Goal: Find specific page/section: Find specific page/section

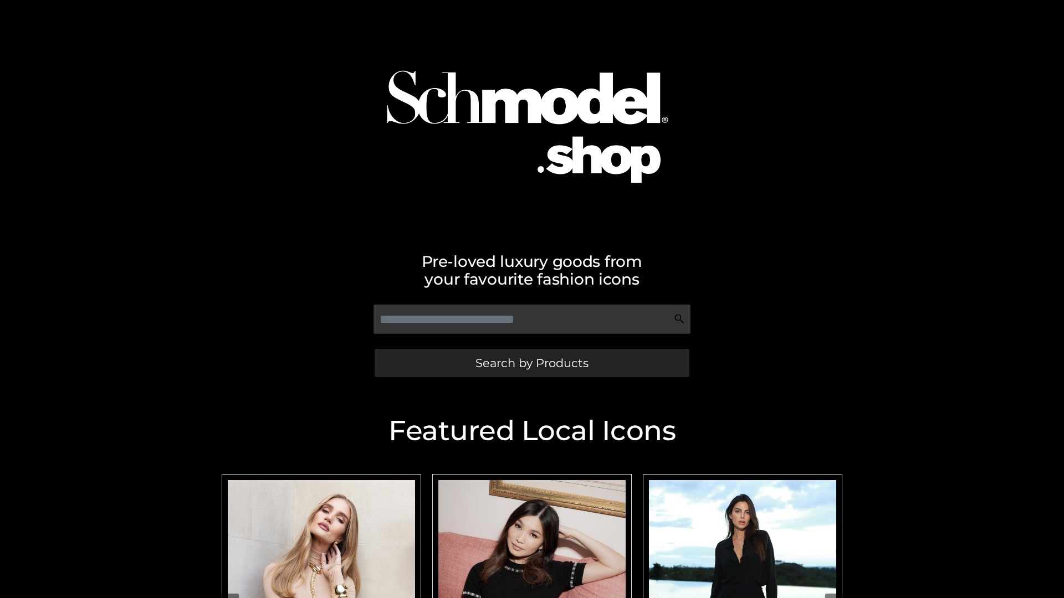
click at [531, 363] on span "Search by Products" at bounding box center [531, 363] width 113 height 12
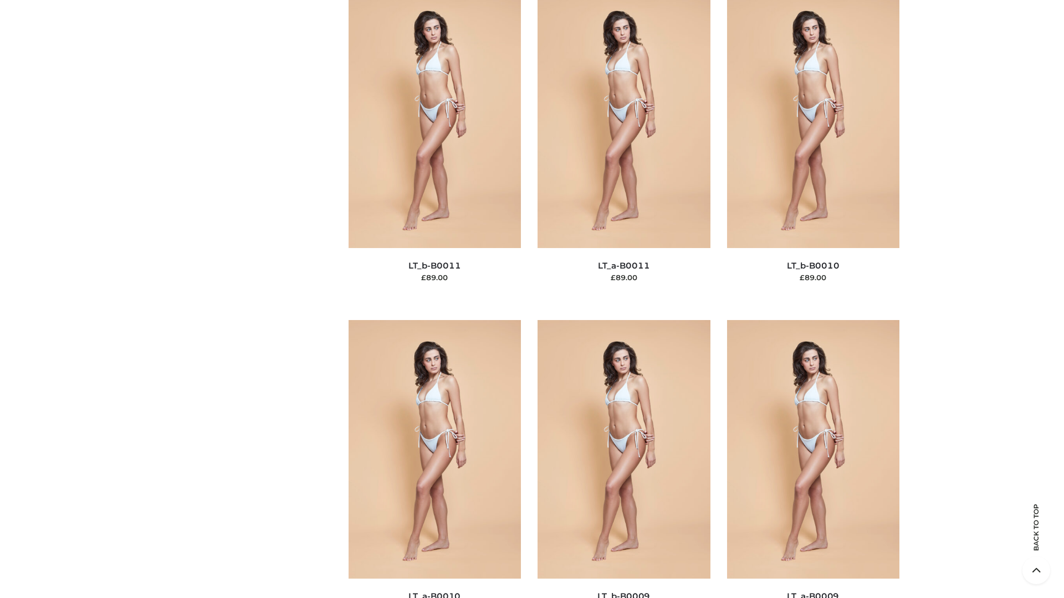
scroll to position [4976, 0]
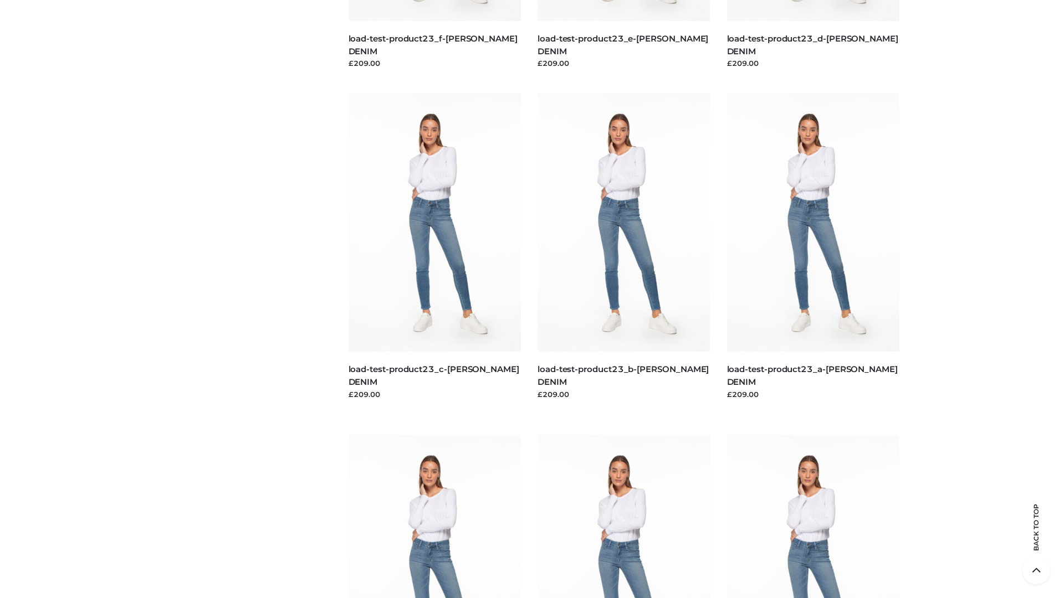
scroll to position [972, 0]
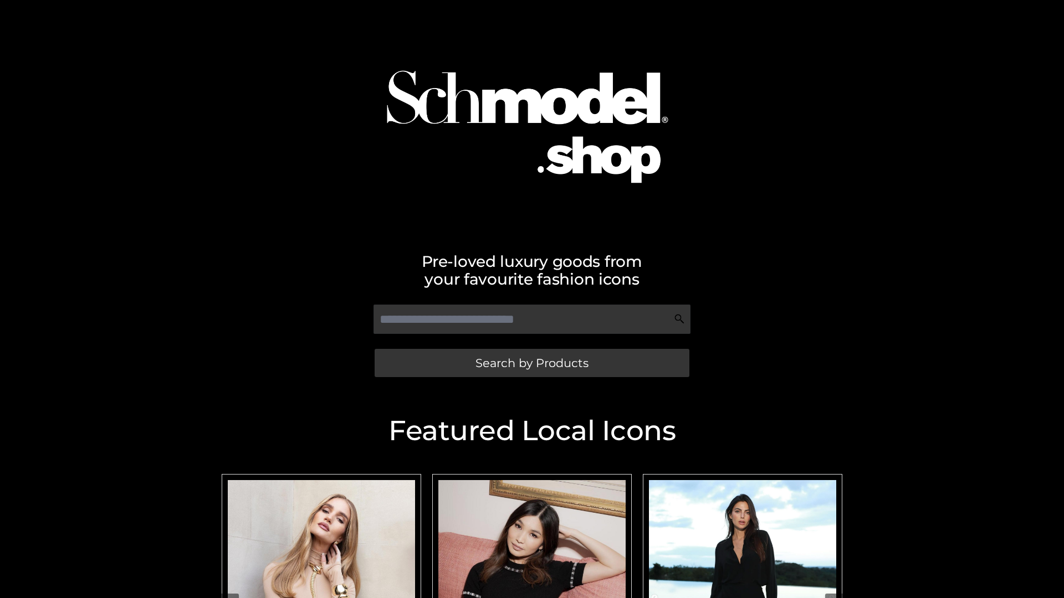
click at [531, 363] on span "Search by Products" at bounding box center [531, 363] width 113 height 12
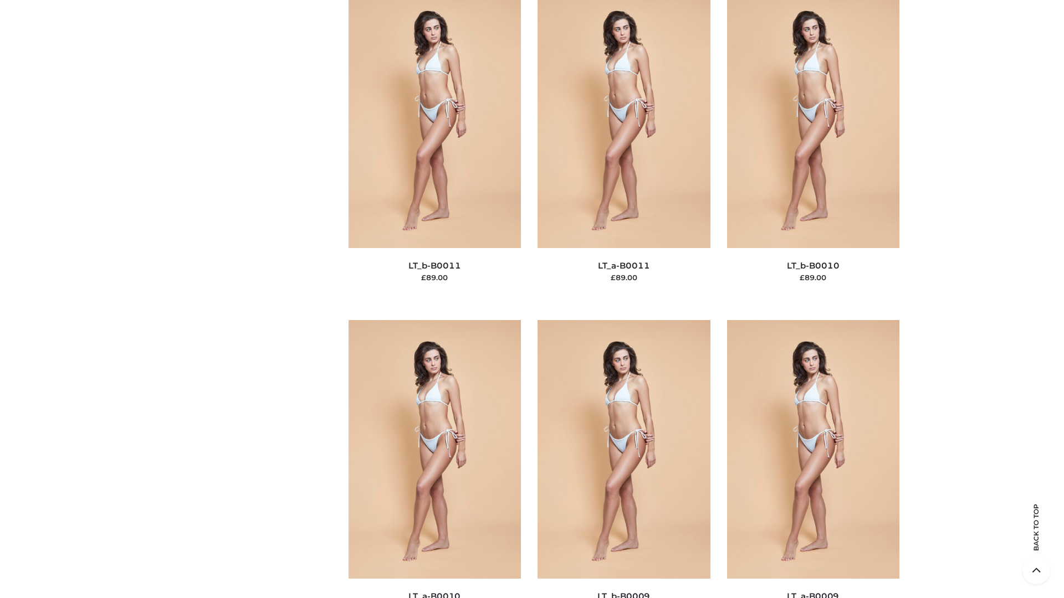
scroll to position [4976, 0]
